Goal: Check status: Check status

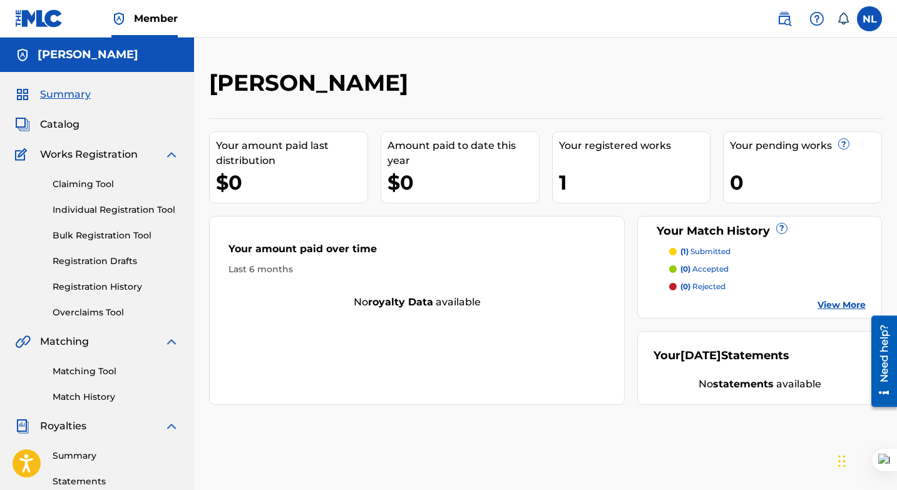
click at [123, 290] on link "Registration History" at bounding box center [116, 286] width 126 height 13
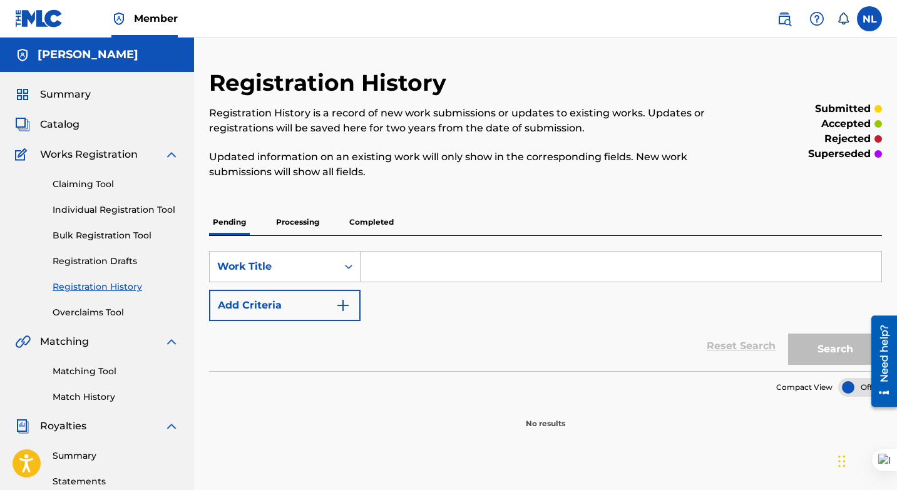
click at [290, 222] on p "Processing" at bounding box center [297, 222] width 51 height 26
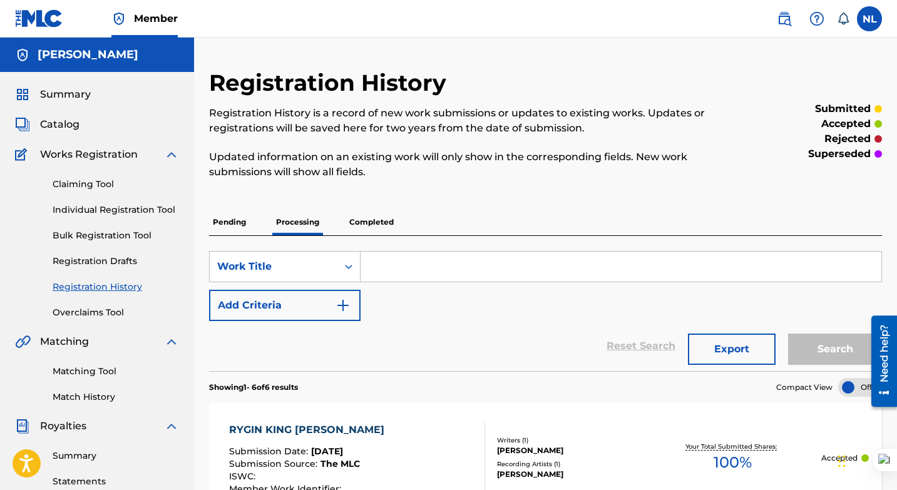
click at [366, 222] on p "Completed" at bounding box center [372, 222] width 52 height 26
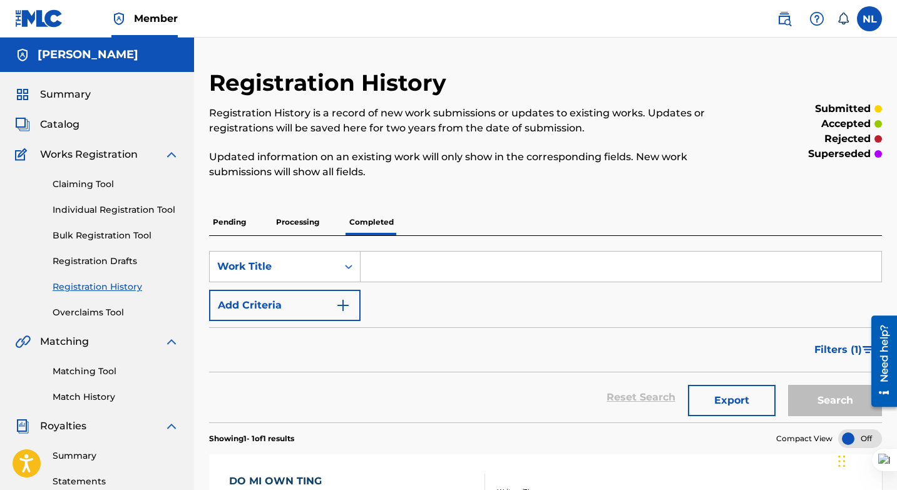
click at [59, 94] on span "Summary" at bounding box center [65, 94] width 51 height 15
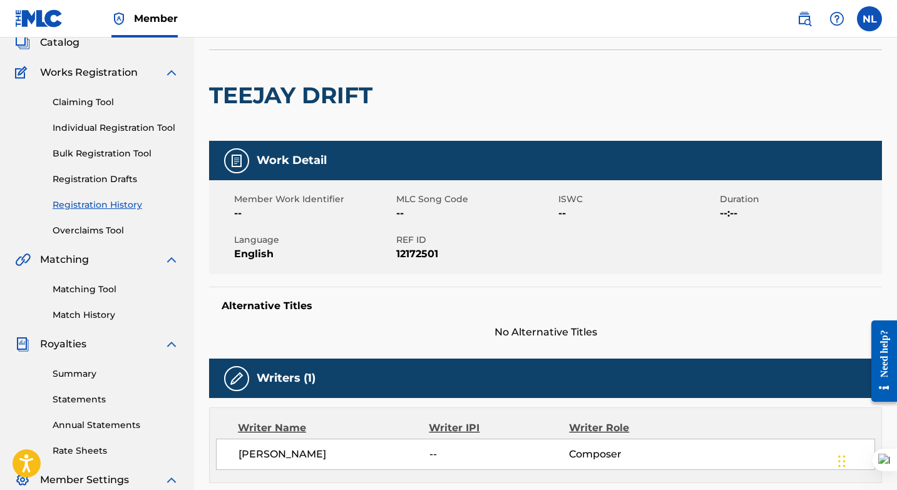
scroll to position [207, 0]
